Goal: Task Accomplishment & Management: Use online tool/utility

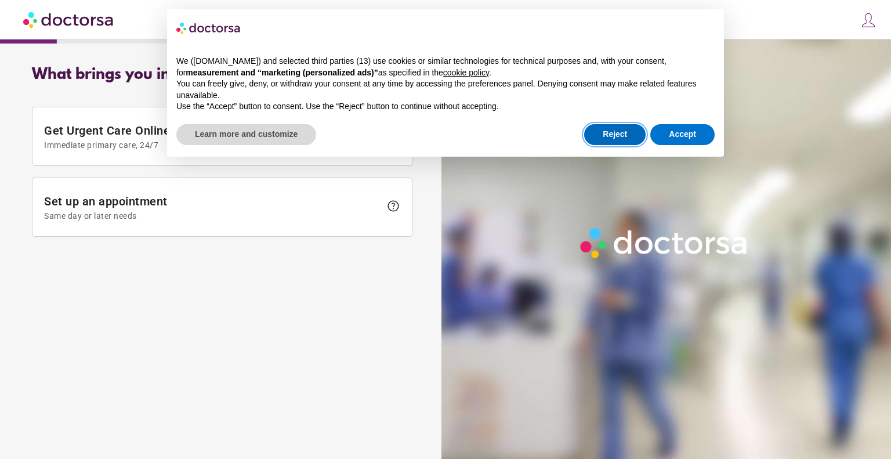
click at [606, 131] on button "Reject" at bounding box center [614, 134] width 61 height 21
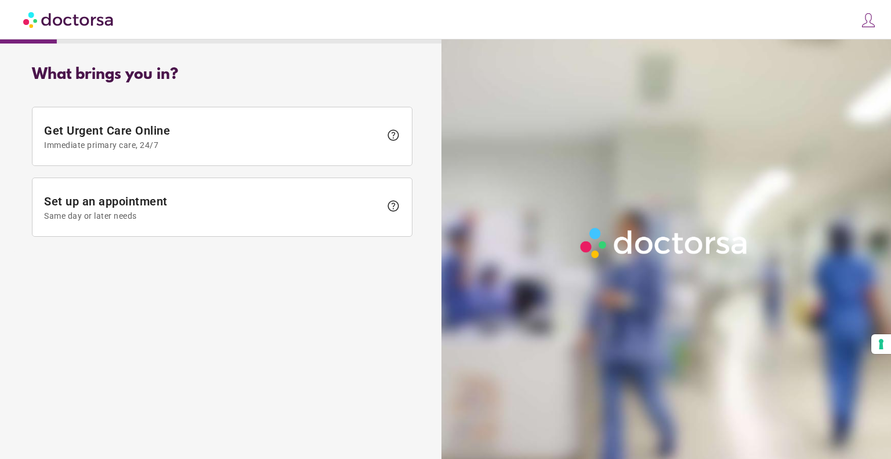
click at [98, 39] on div "Example Progress Bar" at bounding box center [227, 41] width 454 height 5
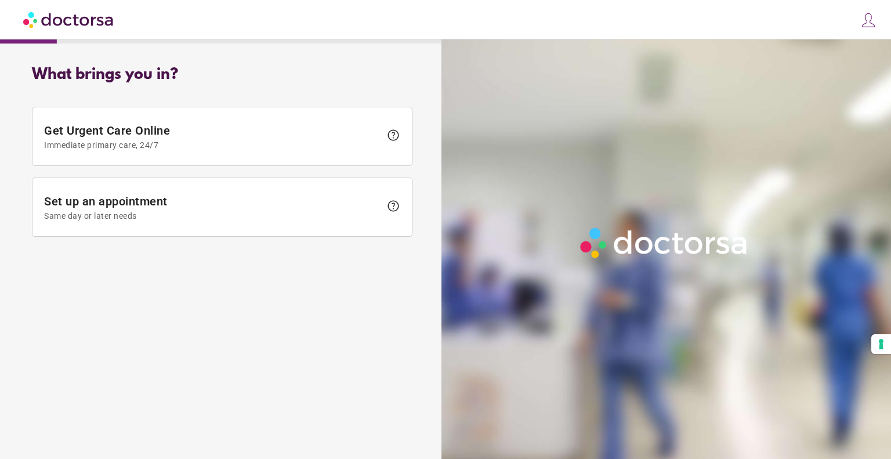
click at [98, 39] on div "Example Progress Bar" at bounding box center [227, 41] width 454 height 5
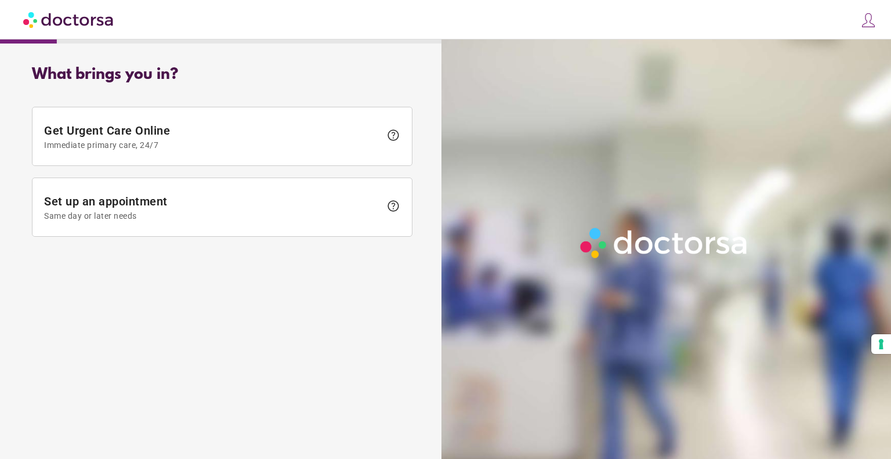
click at [303, 0] on div "close Log in Make a request Your appointments Your profile Welcome back Log in …" at bounding box center [445, 19] width 891 height 39
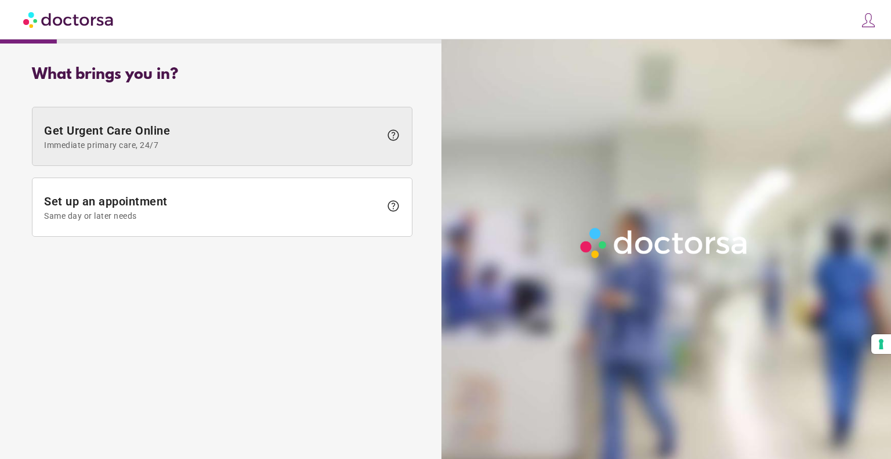
click at [398, 140] on span "help" at bounding box center [393, 135] width 14 height 14
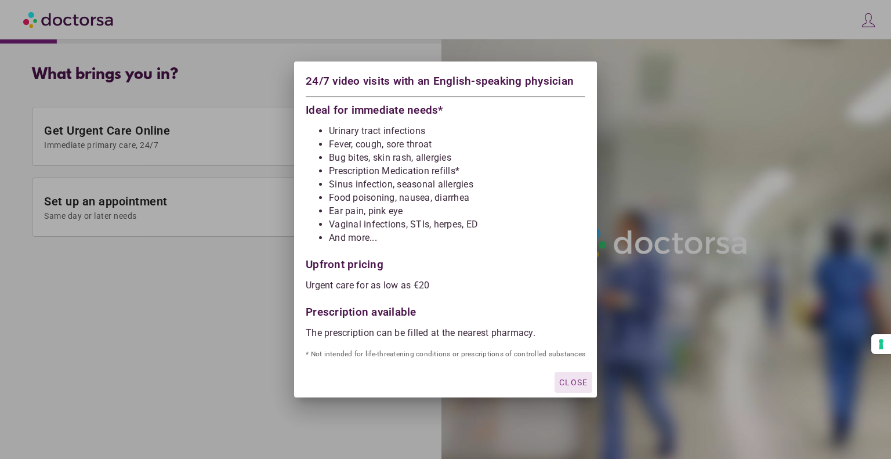
click at [288, 265] on div at bounding box center [445, 229] width 891 height 459
